Goal: Task Accomplishment & Management: Use online tool/utility

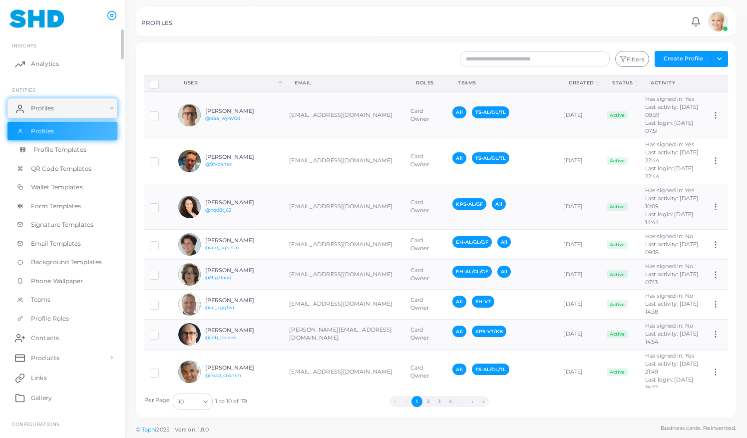
click at [47, 151] on span "Profile Templates" at bounding box center [59, 149] width 53 height 9
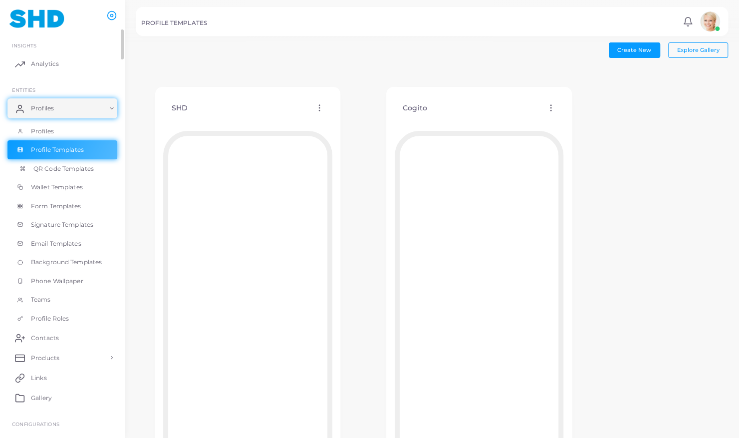
click at [58, 169] on span "QR Code Templates" at bounding box center [63, 168] width 60 height 9
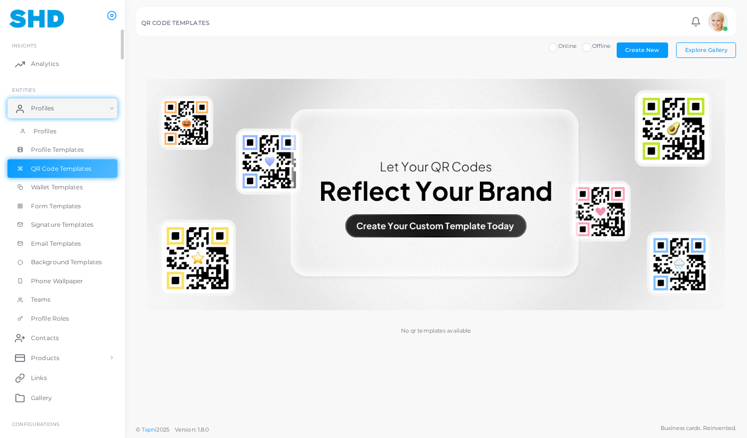
click at [49, 130] on span "Profiles" at bounding box center [44, 131] width 23 height 9
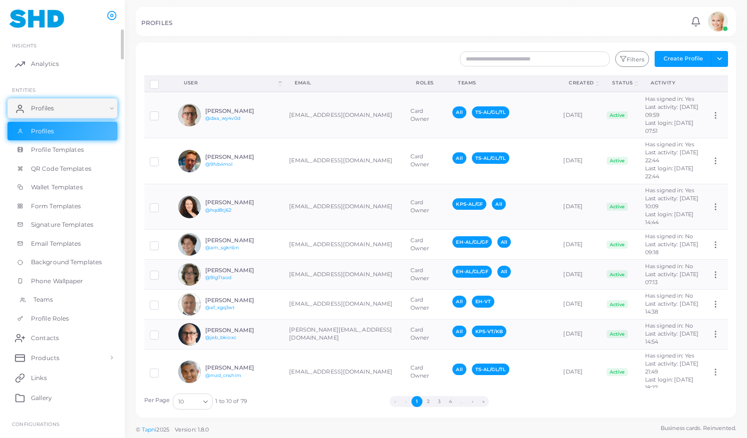
click at [44, 301] on span "Teams" at bounding box center [43, 299] width 20 height 9
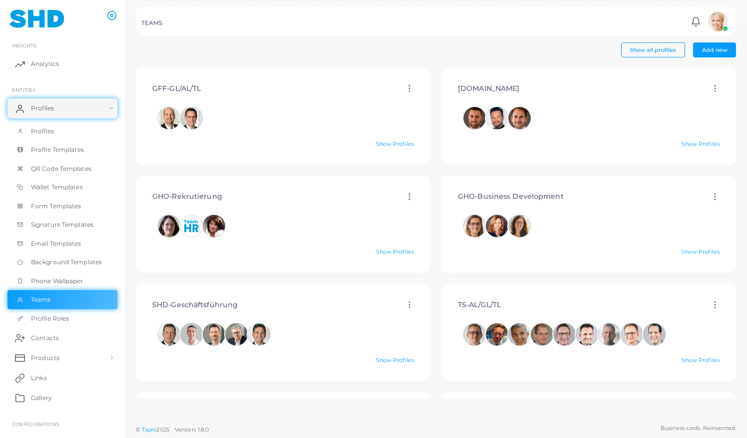
click at [409, 88] on circle at bounding box center [409, 88] width 1 height 1
click at [424, 97] on link "Edit" at bounding box center [433, 99] width 54 height 13
type input "**********"
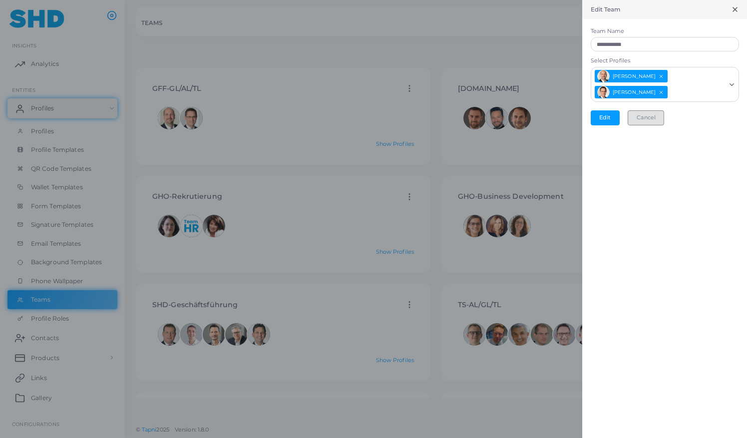
click at [639, 120] on button "Cancel" at bounding box center [646, 117] width 36 height 15
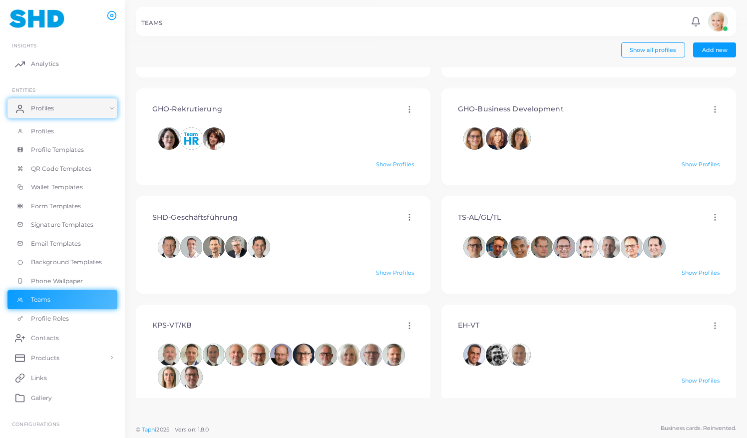
scroll to position [92, 0]
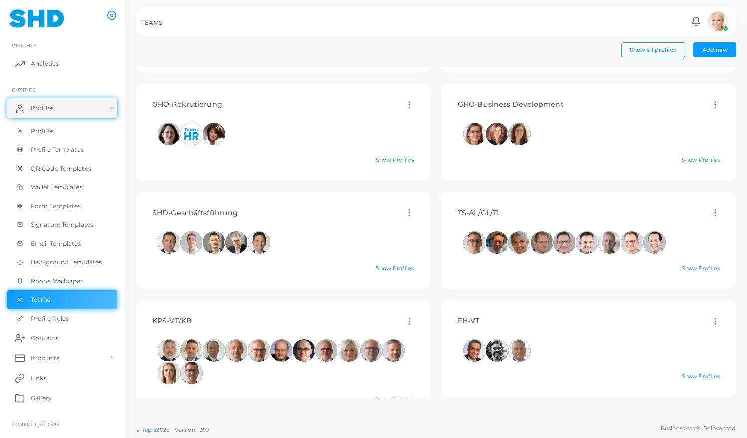
click at [405, 213] on icon at bounding box center [409, 212] width 9 height 9
click at [59, 320] on span "Profile Roles" at bounding box center [52, 318] width 38 height 9
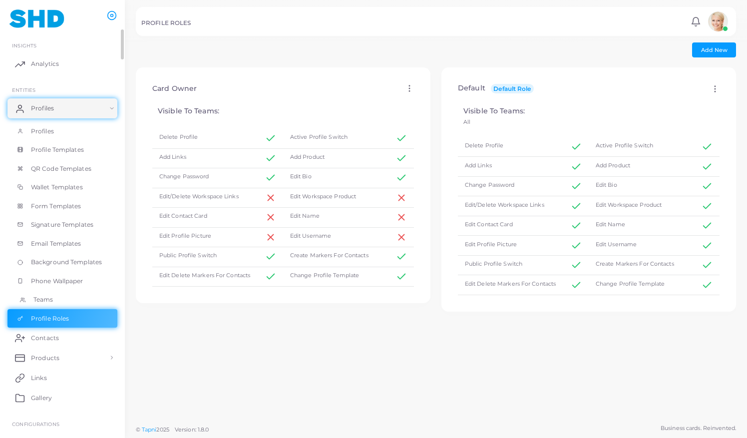
click at [40, 300] on span "Teams" at bounding box center [43, 299] width 20 height 9
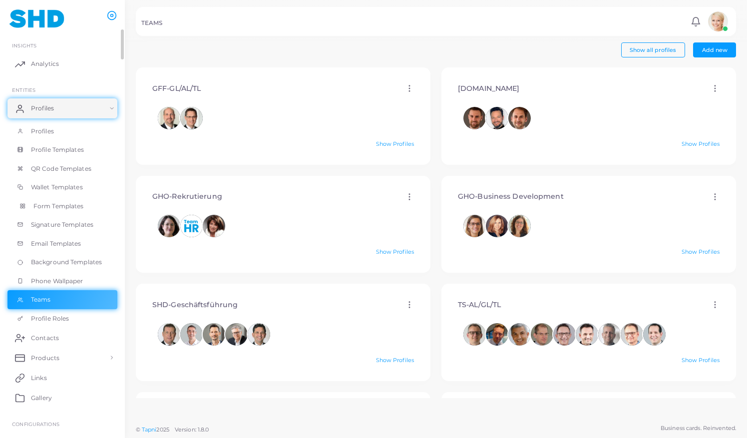
click at [62, 210] on link "Form Templates" at bounding box center [62, 206] width 110 height 19
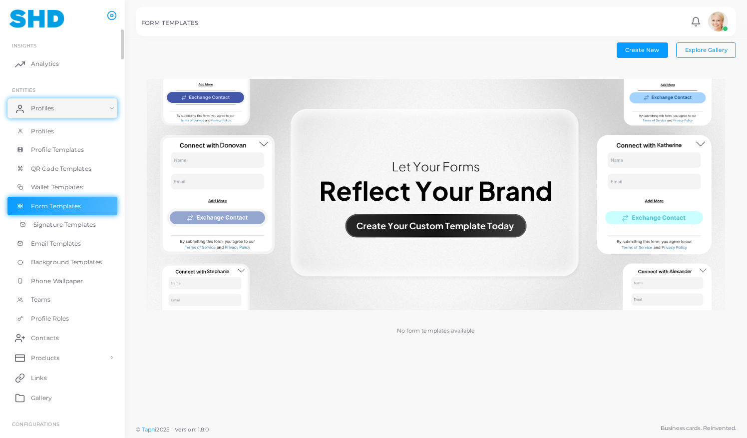
click at [65, 223] on span "Signature Templates" at bounding box center [64, 224] width 62 height 9
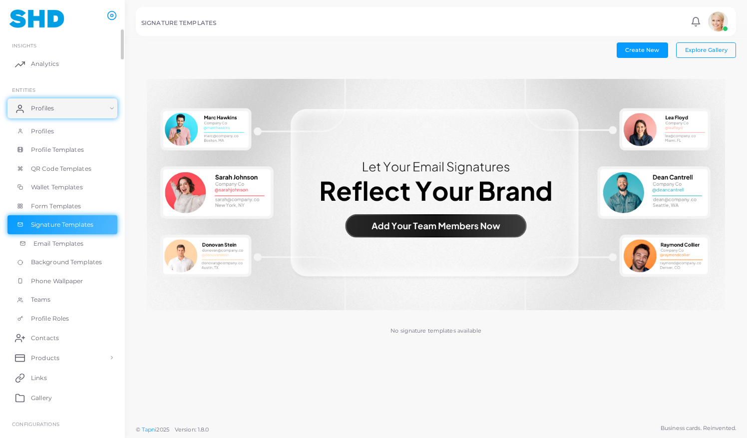
click at [69, 247] on span "Email Templates" at bounding box center [58, 243] width 50 height 9
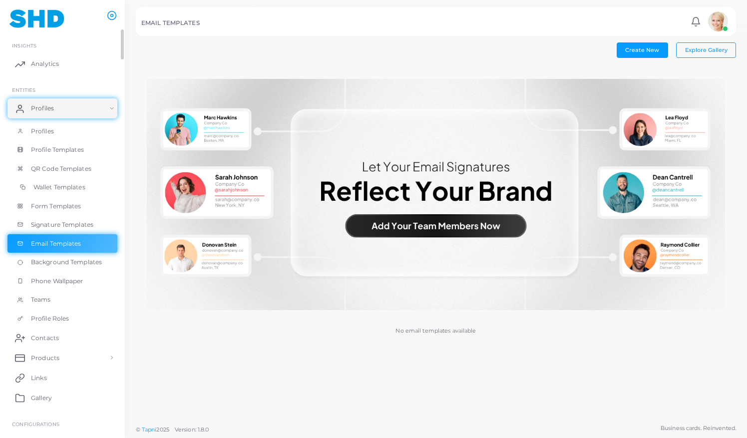
click at [71, 186] on span "Wallet Templates" at bounding box center [59, 187] width 52 height 9
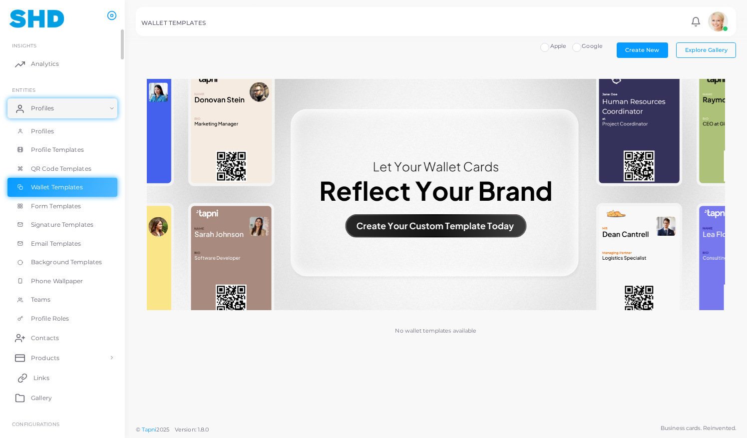
click at [54, 375] on link "Links" at bounding box center [62, 377] width 110 height 20
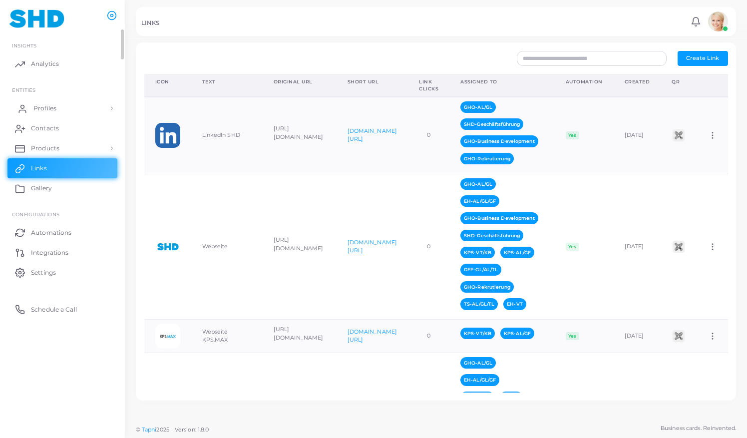
click at [45, 105] on span "Profiles" at bounding box center [44, 108] width 23 height 9
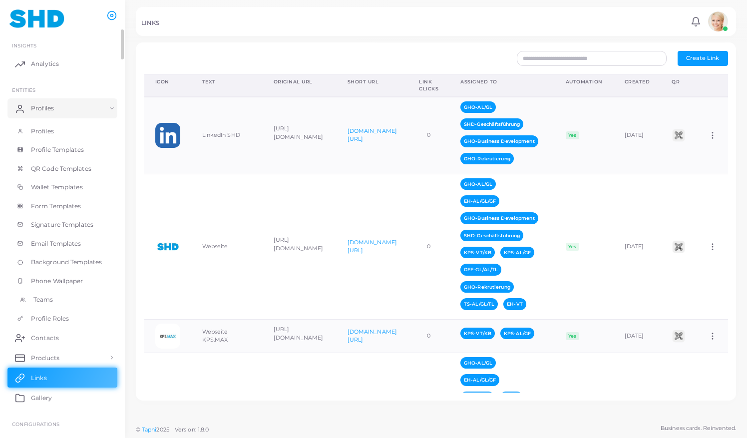
click at [51, 295] on span "Teams" at bounding box center [43, 299] width 20 height 9
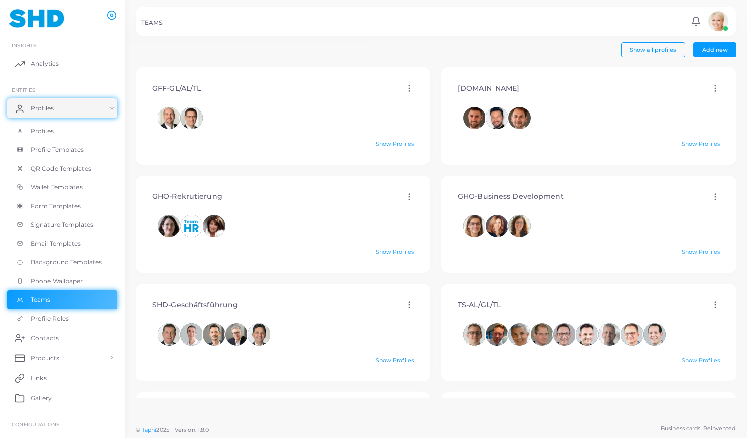
click at [387, 361] on link "Show Profiles" at bounding box center [395, 359] width 38 height 7
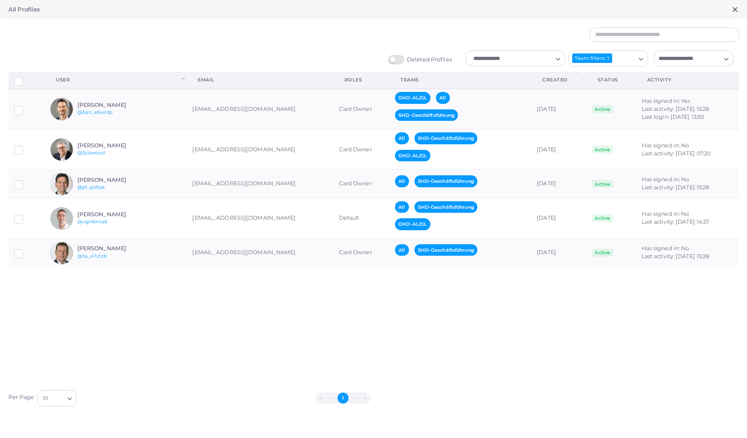
click at [32, 10] on h5 "All Profiles" at bounding box center [23, 9] width 31 height 7
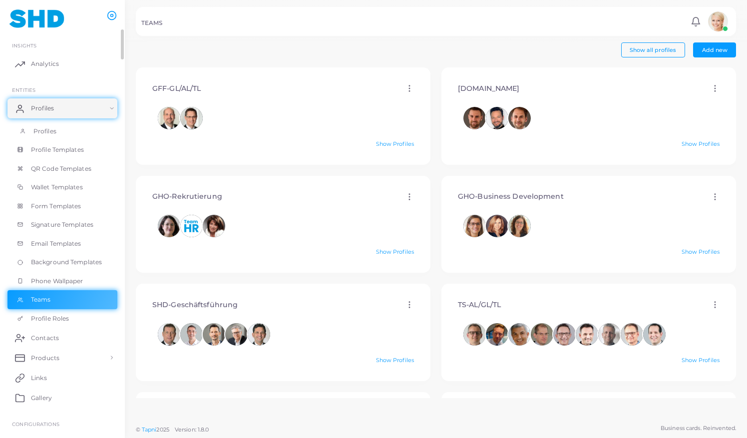
click at [57, 129] on link "Profiles" at bounding box center [62, 131] width 110 height 19
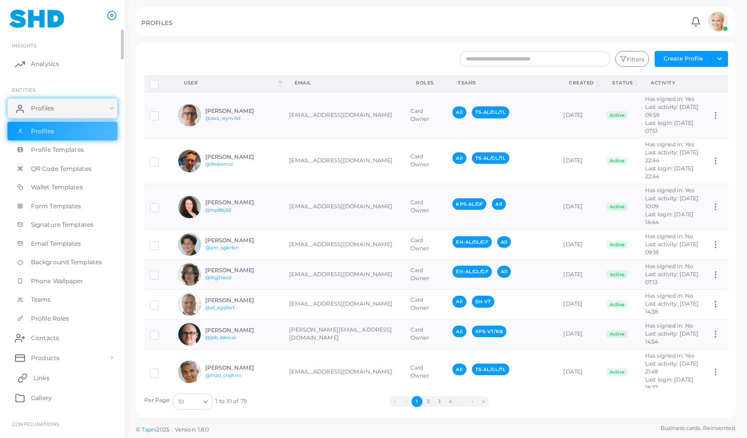
click at [35, 377] on span "Links" at bounding box center [41, 377] width 16 height 9
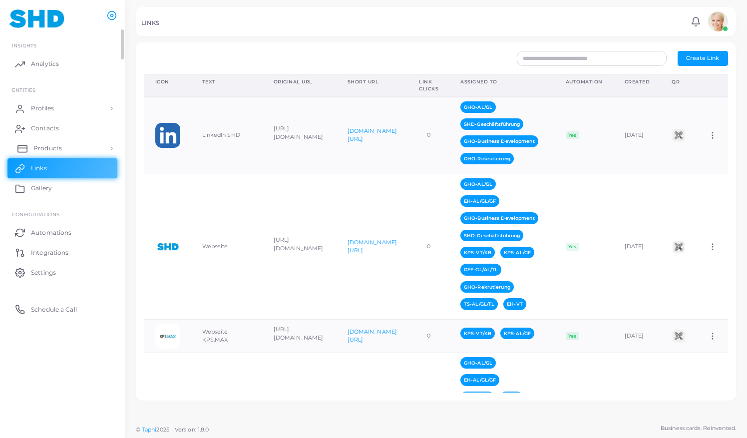
click at [46, 148] on span "Products" at bounding box center [47, 148] width 28 height 9
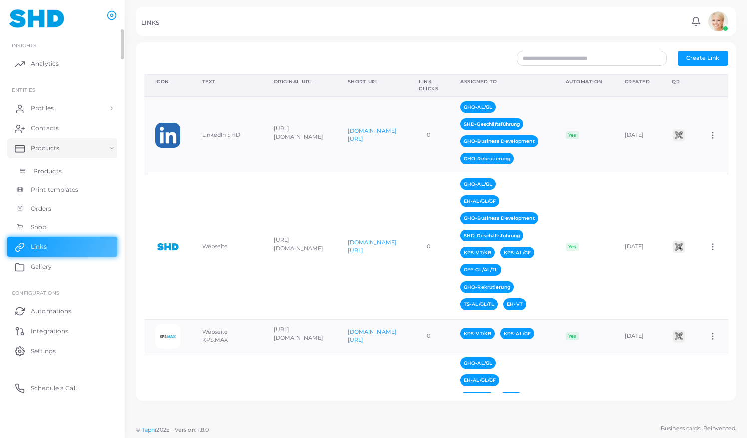
click at [45, 172] on span "Products" at bounding box center [47, 171] width 28 height 9
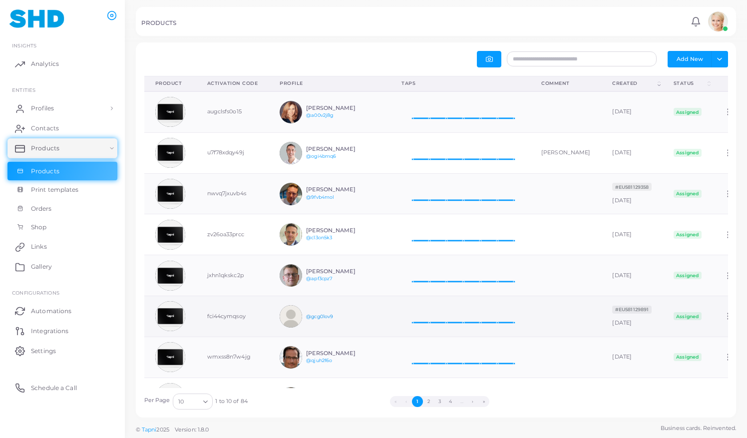
click at [318, 315] on link "@gcg01ov9" at bounding box center [319, 316] width 27 height 5
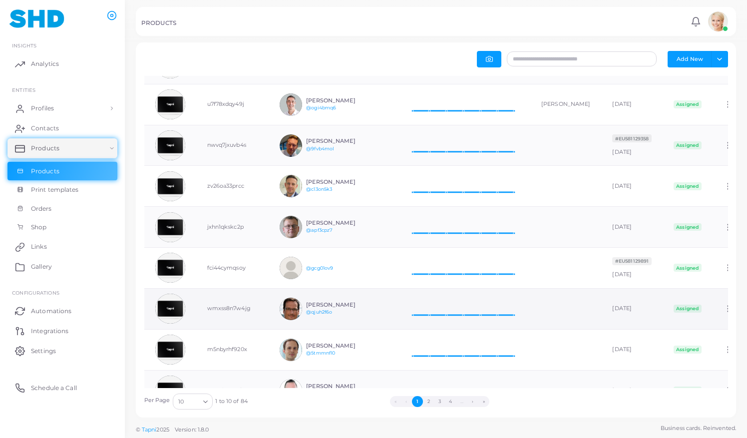
scroll to position [123, 0]
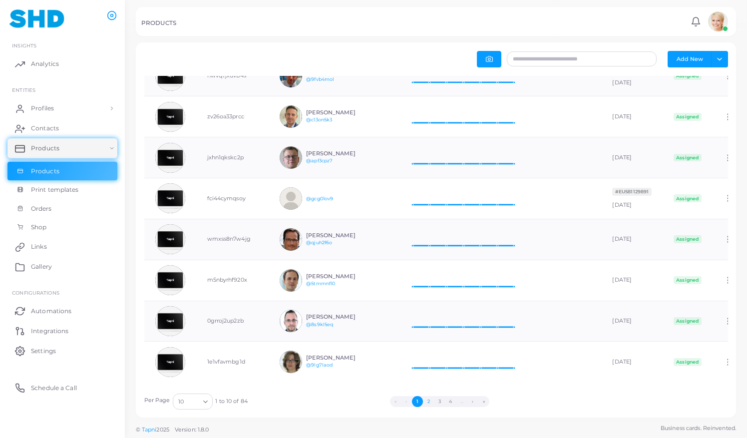
click at [428, 405] on button "2" at bounding box center [428, 401] width 11 height 11
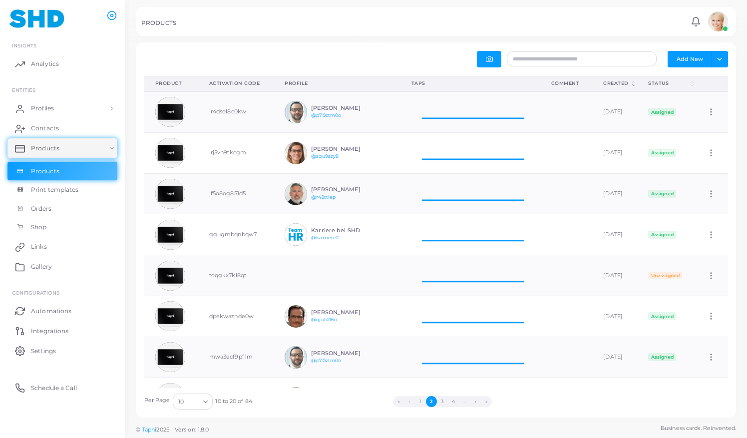
scroll to position [33, 132]
click at [440, 401] on button "3" at bounding box center [442, 401] width 11 height 11
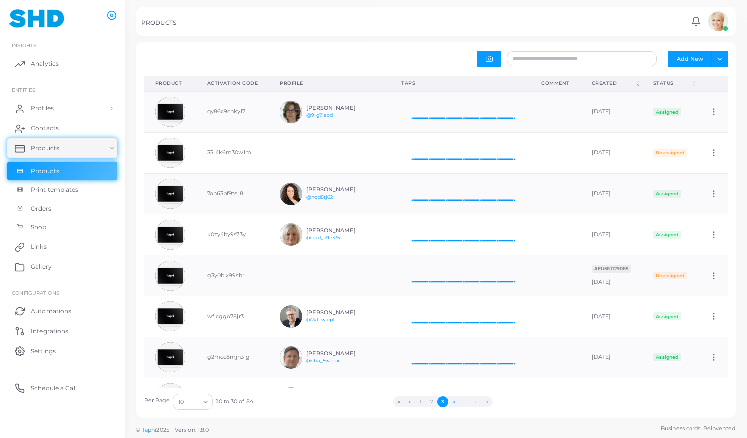
click at [452, 402] on button "4" at bounding box center [453, 401] width 11 height 11
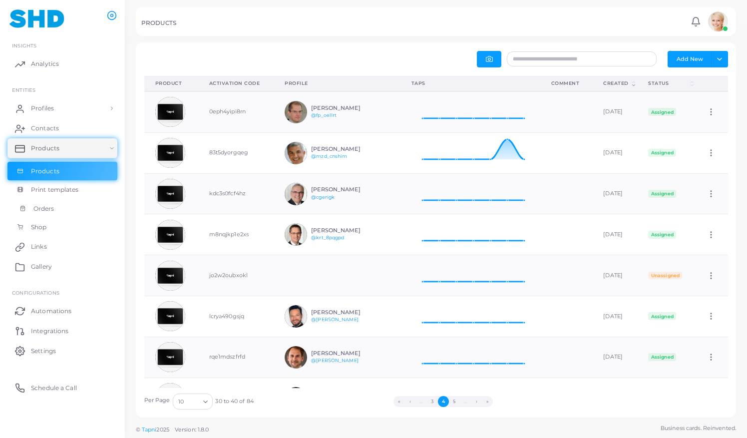
click at [65, 205] on link "Orders" at bounding box center [62, 208] width 110 height 19
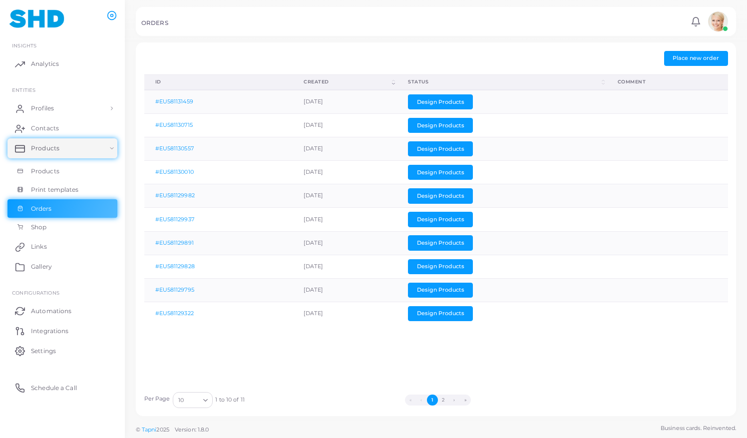
click at [444, 405] on div "Per Page 10 Loading... 1 to 10 of 11 « ‹ 1 2 › »" at bounding box center [436, 396] width 595 height 21
click at [444, 399] on button "2" at bounding box center [443, 399] width 11 height 11
click at [414, 399] on button "1" at bounding box center [414, 399] width 11 height 11
click at [473, 102] on button "Design Products" at bounding box center [440, 101] width 65 height 15
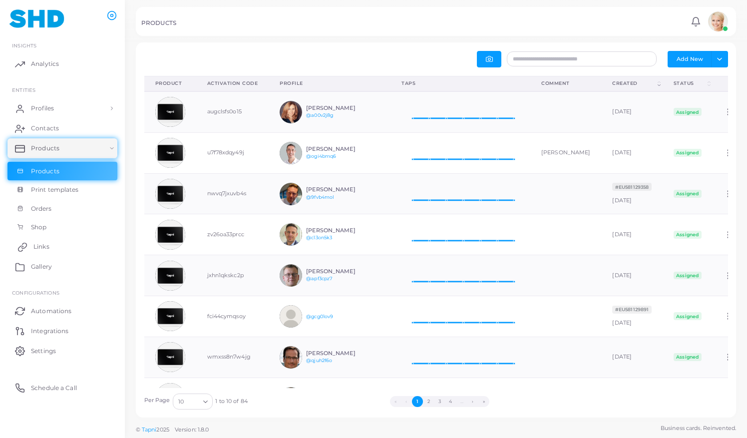
click at [49, 249] on span "Links" at bounding box center [41, 246] width 16 height 9
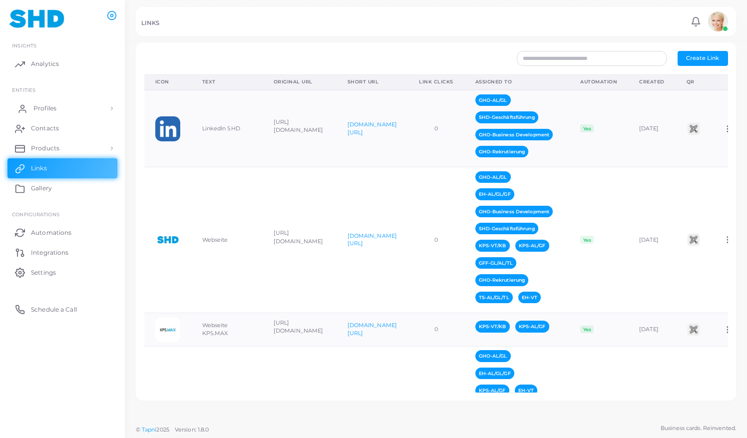
click at [55, 107] on span "Profiles" at bounding box center [44, 108] width 23 height 9
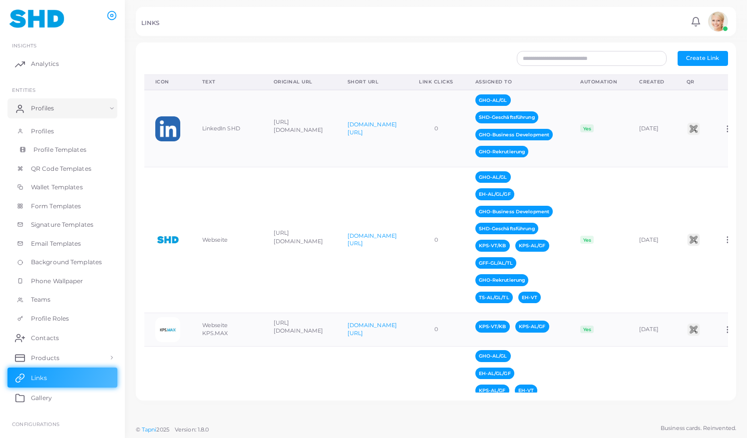
click at [57, 152] on span "Profile Templates" at bounding box center [59, 149] width 53 height 9
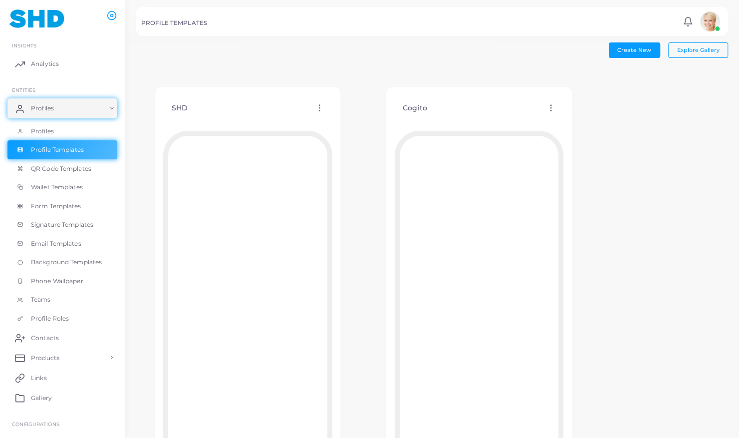
click at [548, 109] on icon at bounding box center [551, 107] width 9 height 9
click at [572, 164] on span "Delete Template" at bounding box center [592, 162] width 46 height 8
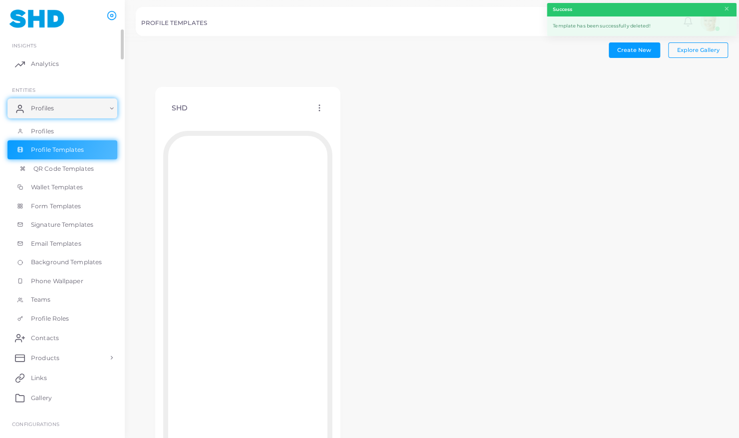
click at [68, 169] on span "QR Code Templates" at bounding box center [63, 168] width 60 height 9
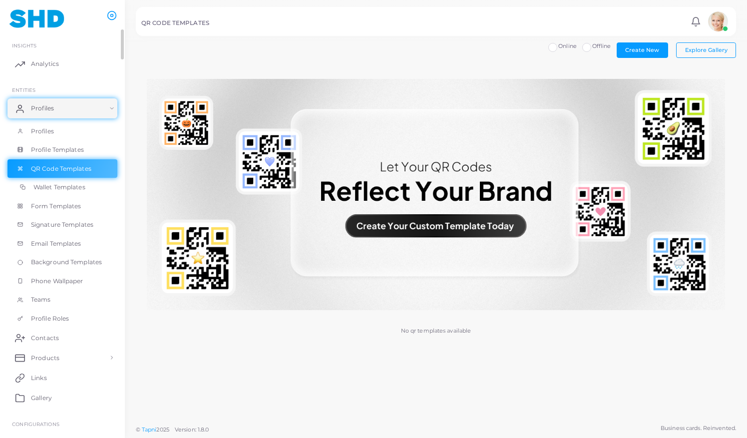
click at [45, 185] on span "Wallet Templates" at bounding box center [59, 187] width 52 height 9
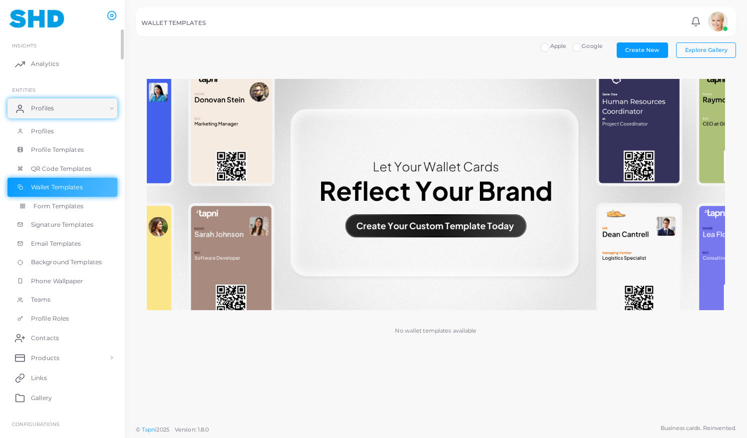
click at [47, 206] on span "Form Templates" at bounding box center [58, 206] width 50 height 9
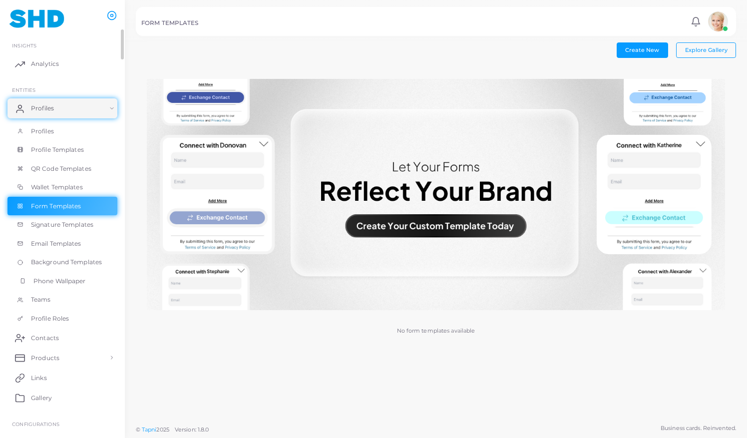
click at [62, 280] on span "Phone Wallpaper" at bounding box center [59, 281] width 52 height 9
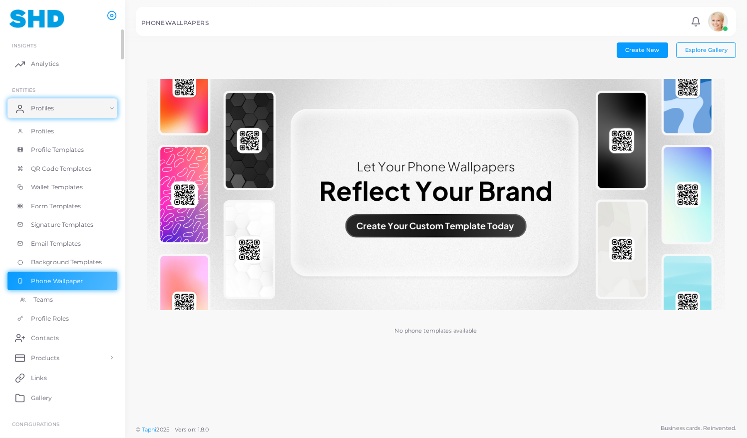
click at [56, 299] on link "Teams" at bounding box center [62, 299] width 110 height 19
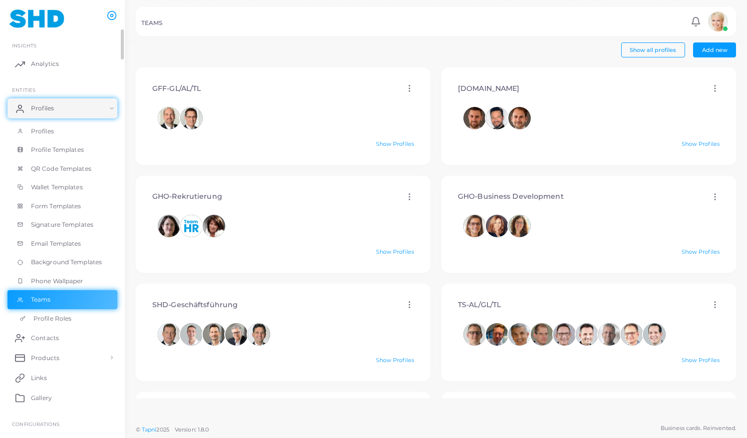
click at [51, 314] on span "Profile Roles" at bounding box center [52, 318] width 38 height 9
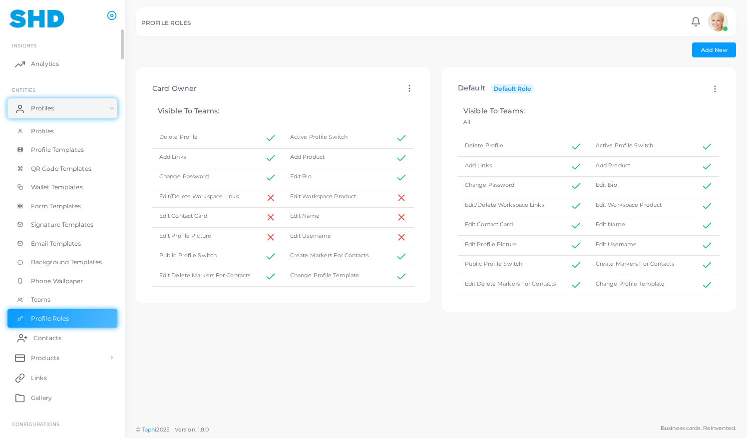
click at [52, 338] on span "Contacts" at bounding box center [47, 337] width 28 height 9
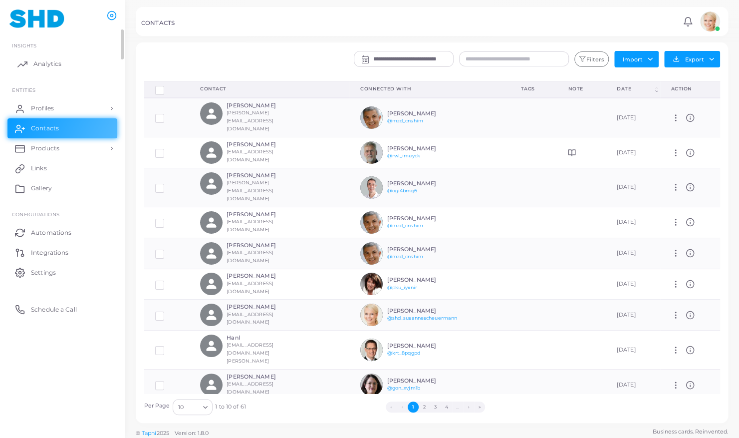
click at [37, 60] on span "Analytics" at bounding box center [47, 63] width 28 height 9
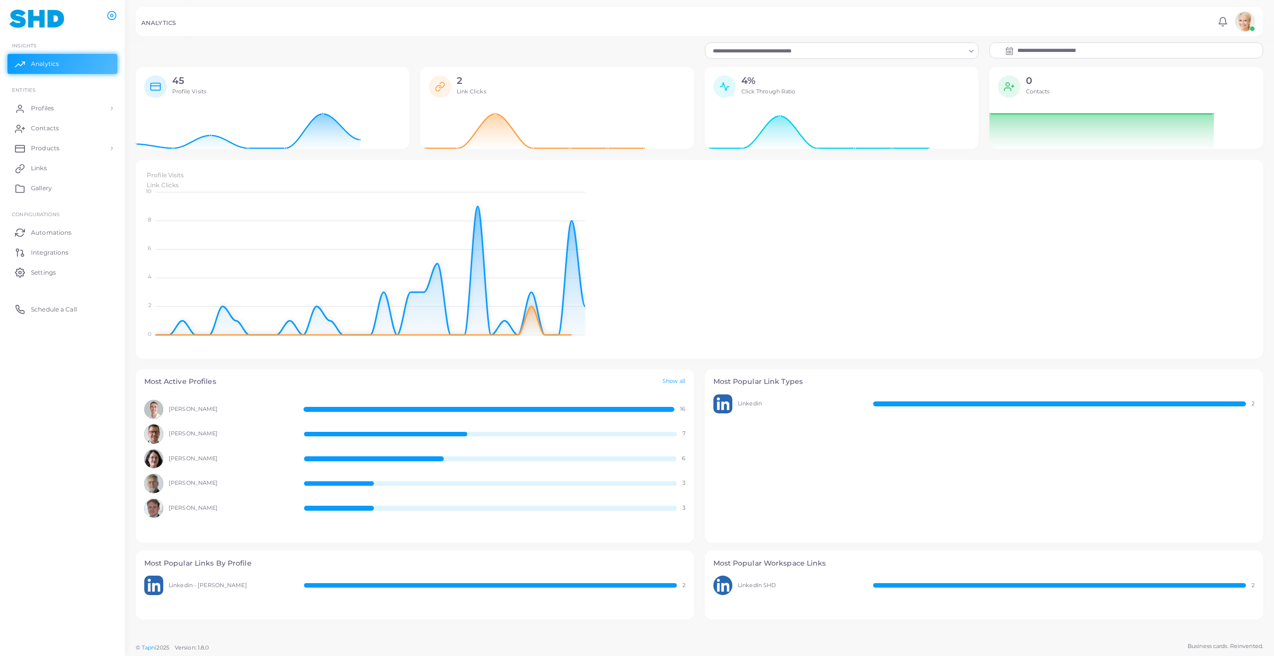
scroll to position [8, 8]
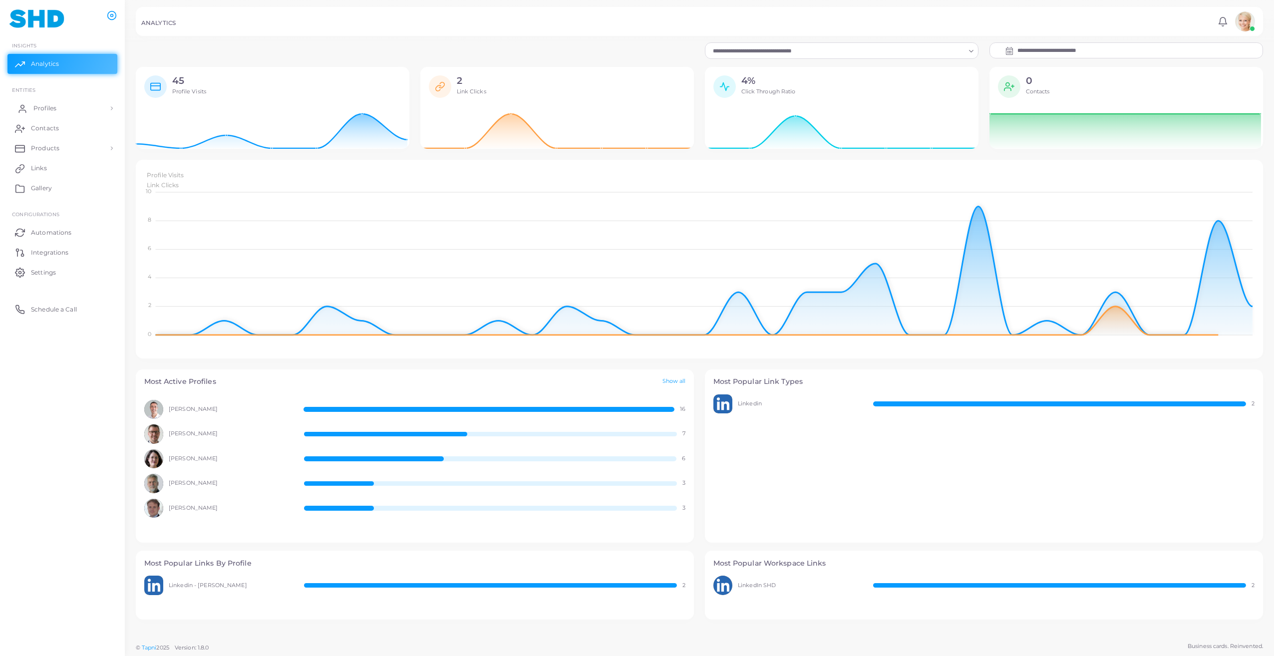
click at [29, 113] on link "Profiles" at bounding box center [62, 108] width 110 height 20
click at [44, 245] on span "Email Templates" at bounding box center [58, 243] width 50 height 9
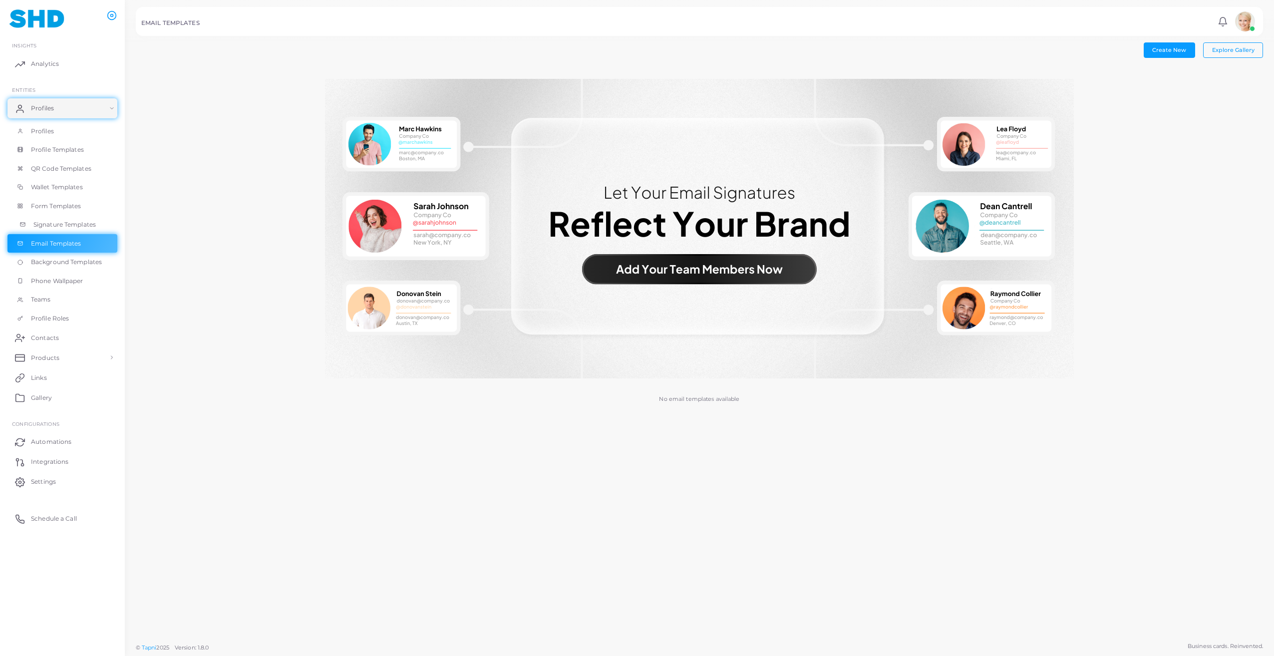
click at [56, 228] on span "Signature Templates" at bounding box center [64, 224] width 62 height 9
click at [746, 46] on span "Create New" at bounding box center [1169, 49] width 34 height 7
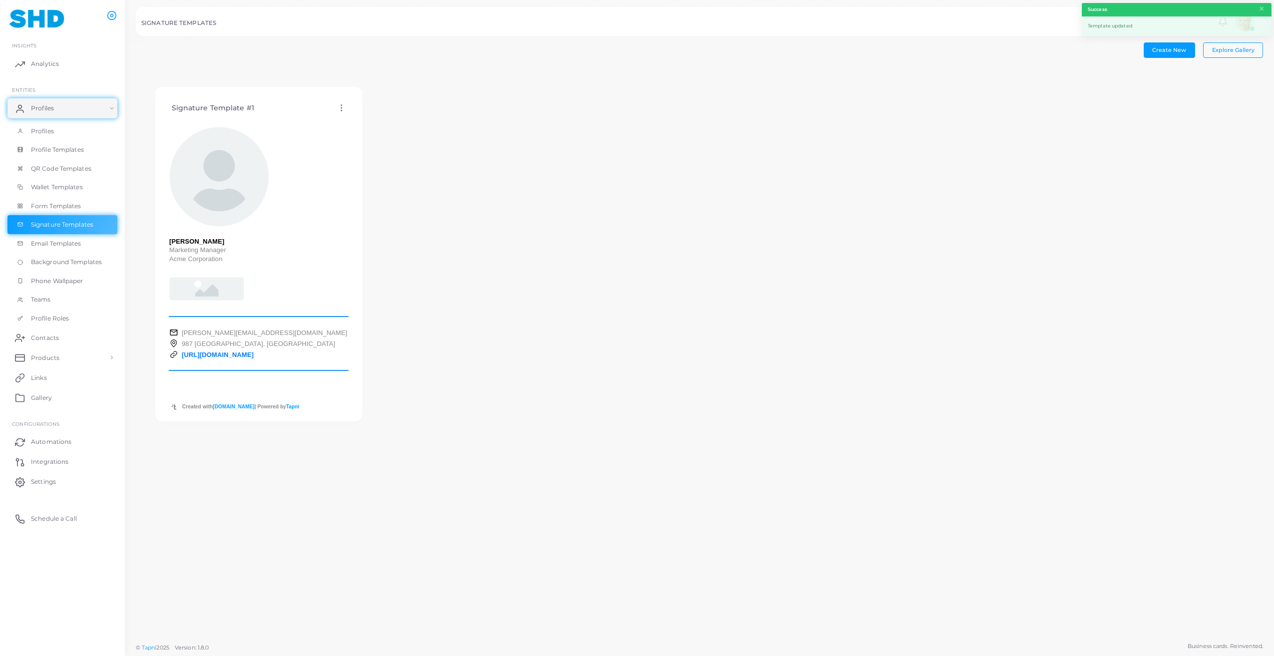
click at [337, 107] on icon at bounding box center [341, 107] width 9 height 9
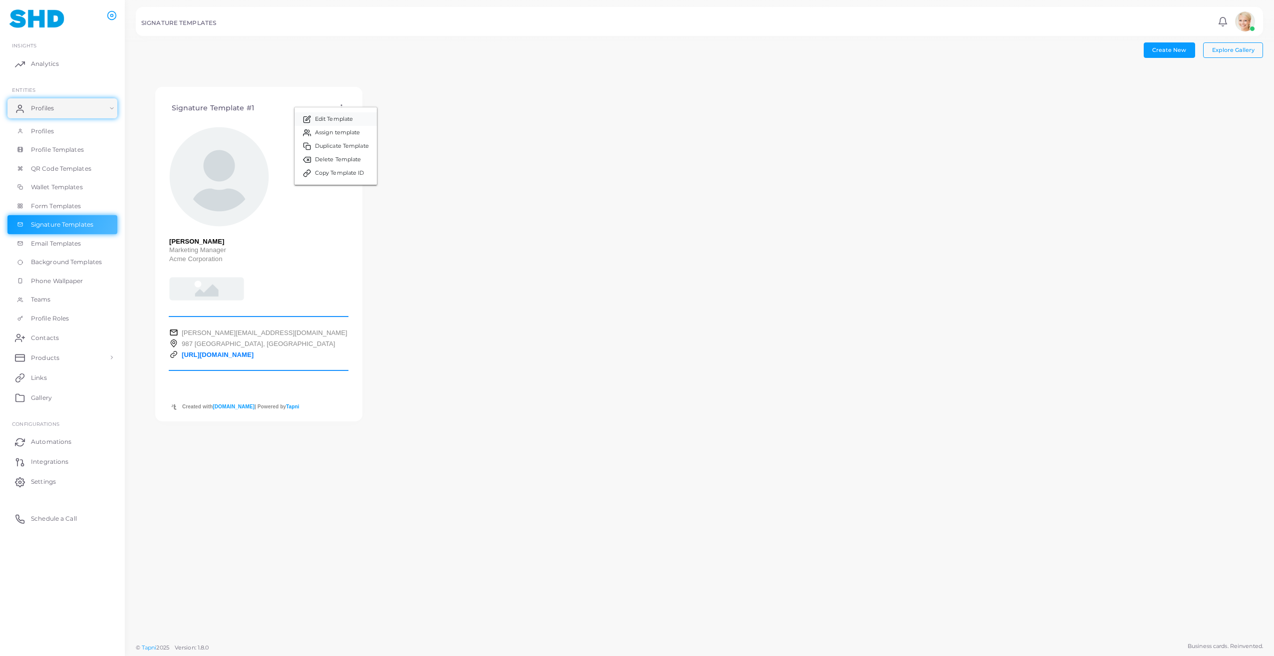
click at [335, 121] on span "Edit Template" at bounding box center [334, 119] width 38 height 8
